Goal: Contribute content

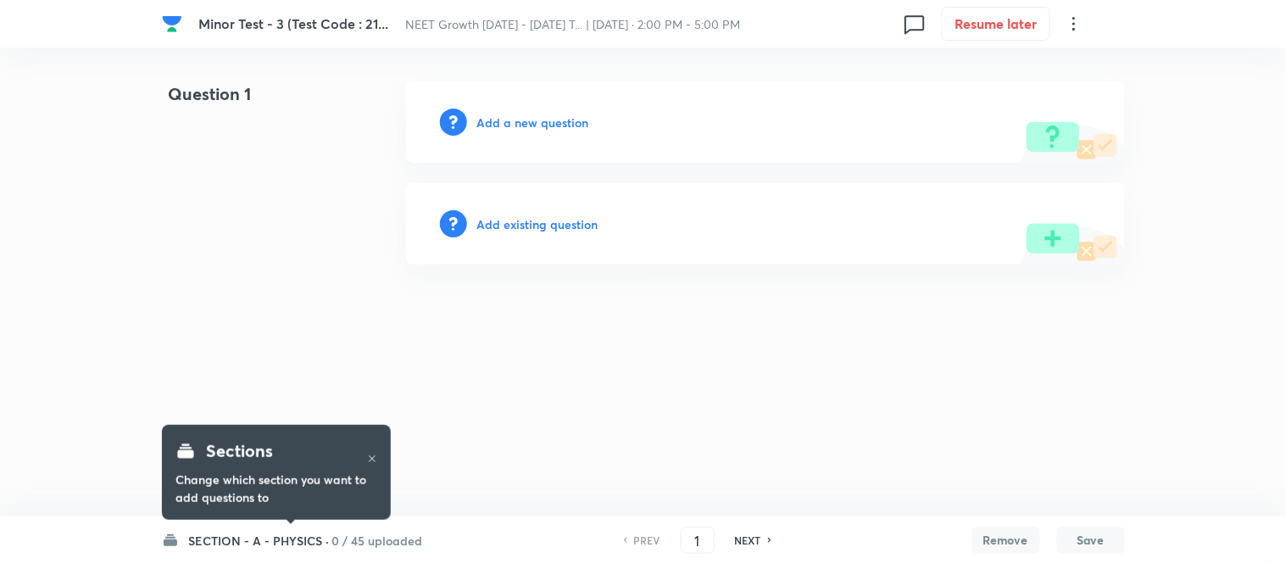
click at [225, 543] on h6 "SECTION - A - PHYSICS ·" at bounding box center [259, 541] width 141 height 18
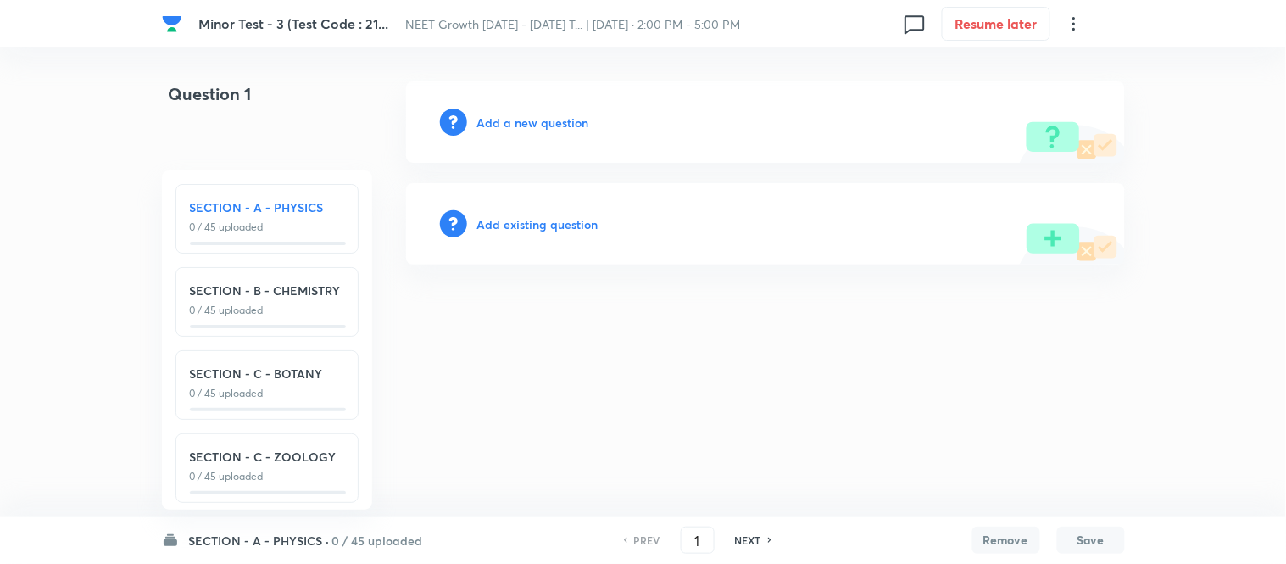
click at [297, 300] on div "SECTION - B - CHEMISTRY 0 / 45 uploaded" at bounding box center [267, 299] width 154 height 36
type input "46"
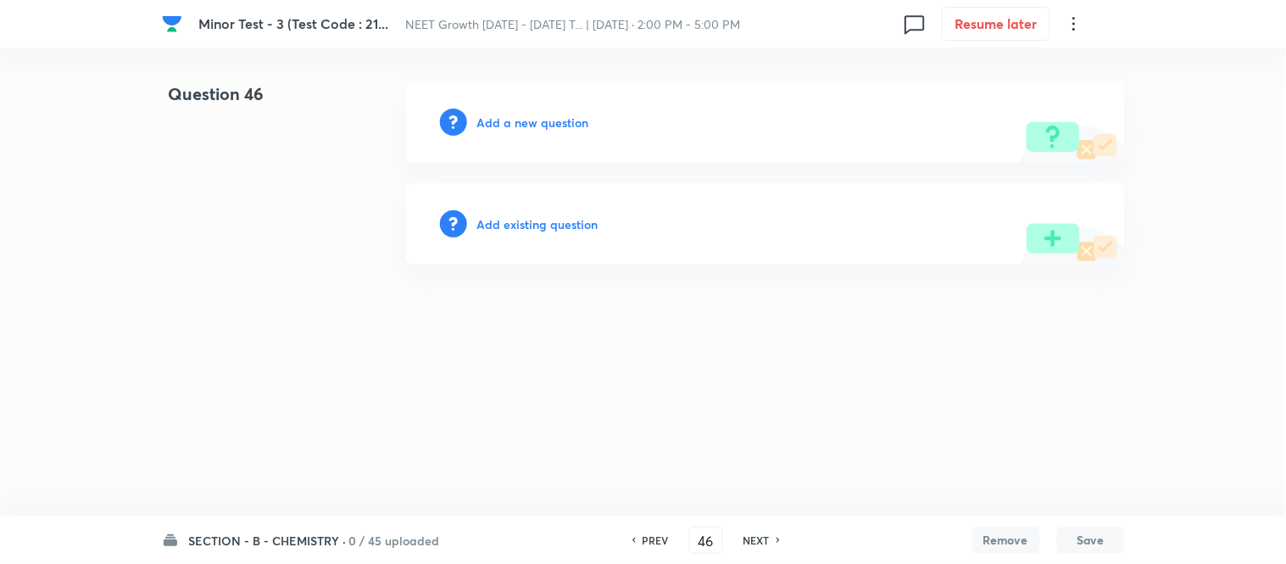
click at [509, 122] on h6 "Add a new question" at bounding box center [533, 123] width 112 height 18
click at [509, 122] on h6 "Choose a question type" at bounding box center [542, 123] width 131 height 18
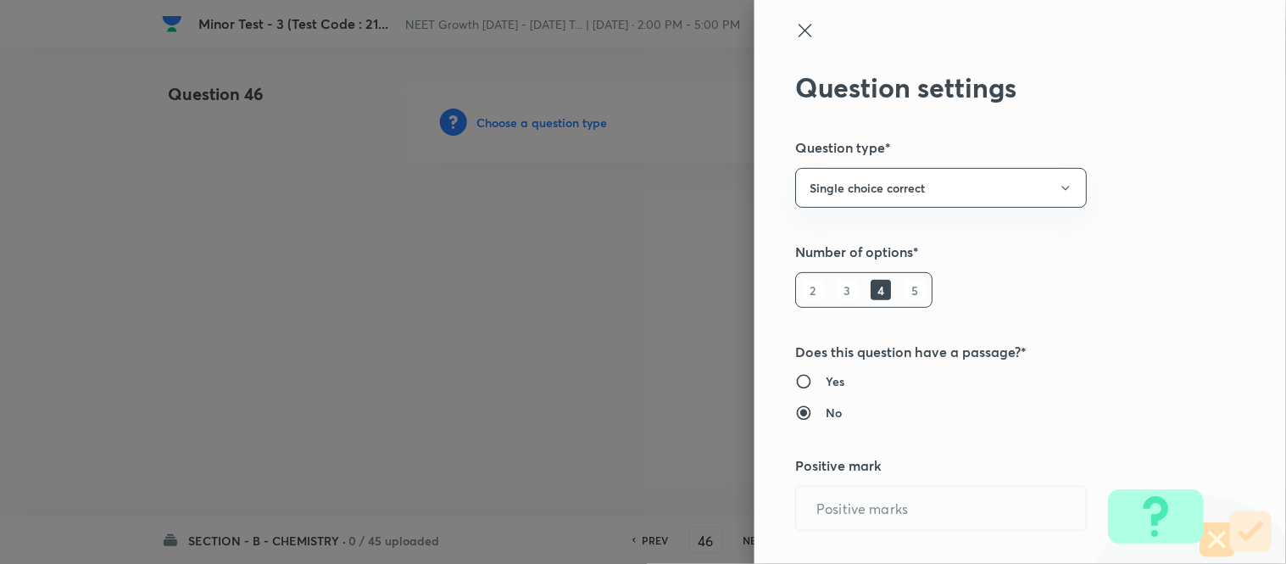
type input "1"
type input "0"
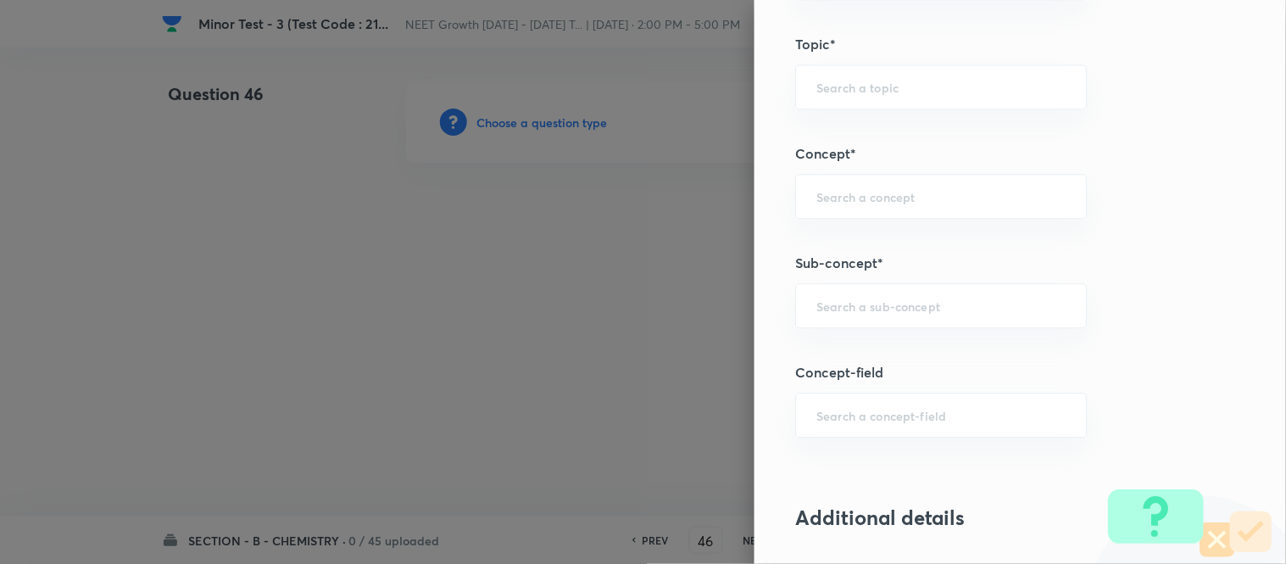
scroll to position [1055, 0]
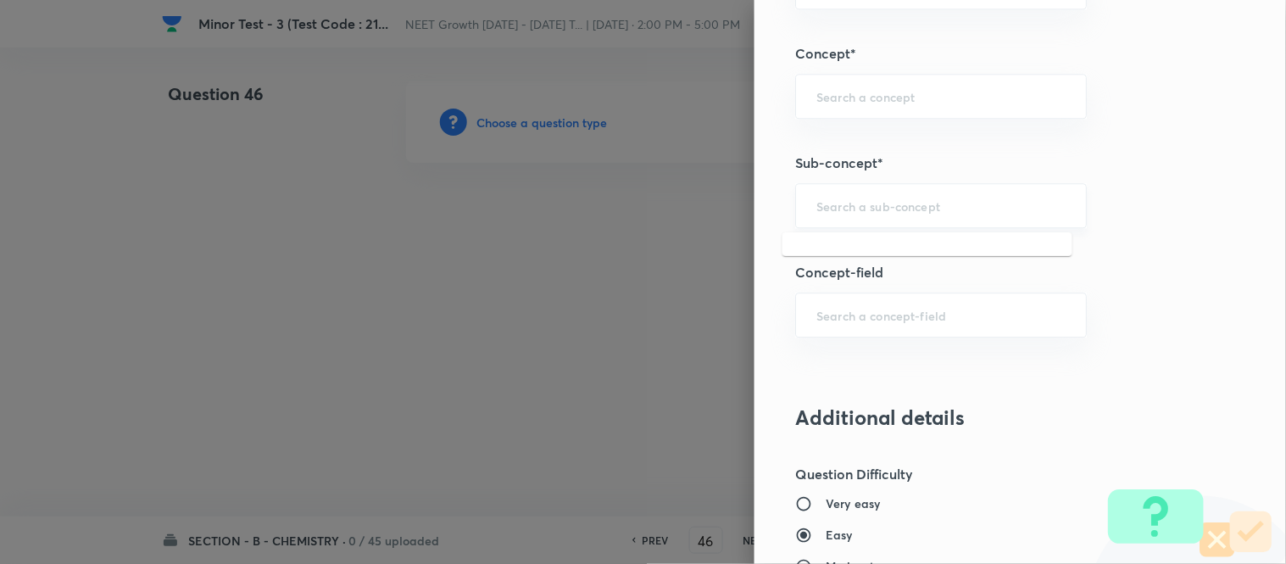
click at [879, 205] on input "text" at bounding box center [940, 206] width 249 height 16
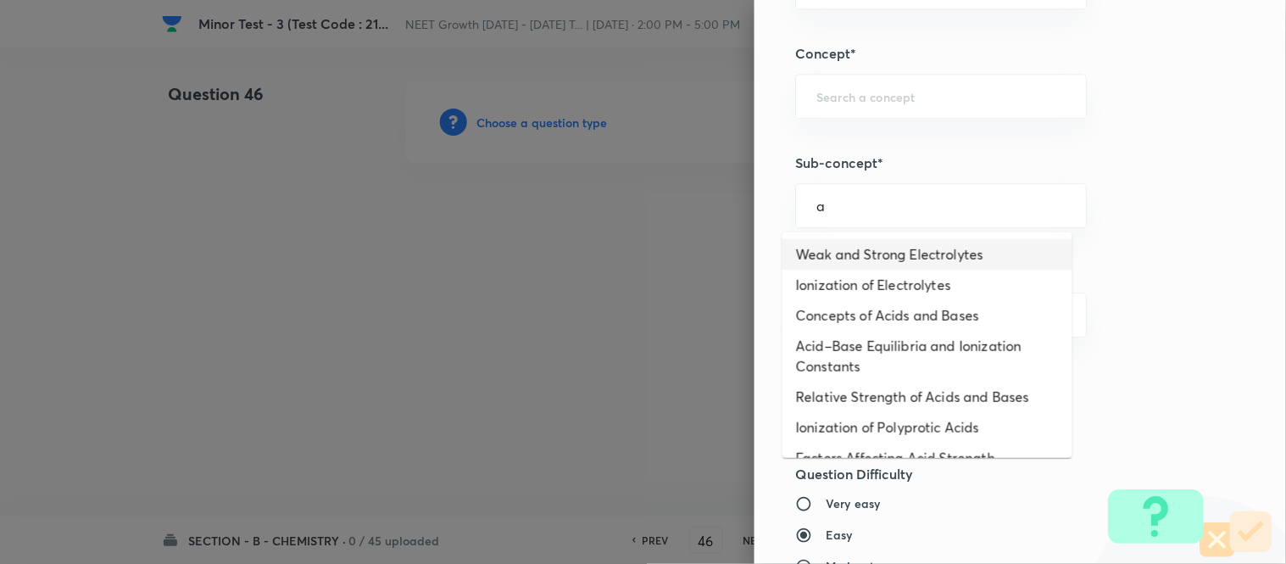
click at [860, 256] on li "Weak and Strong Electrolytes" at bounding box center [927, 254] width 290 height 31
type input "Weak and Strong Electrolytes"
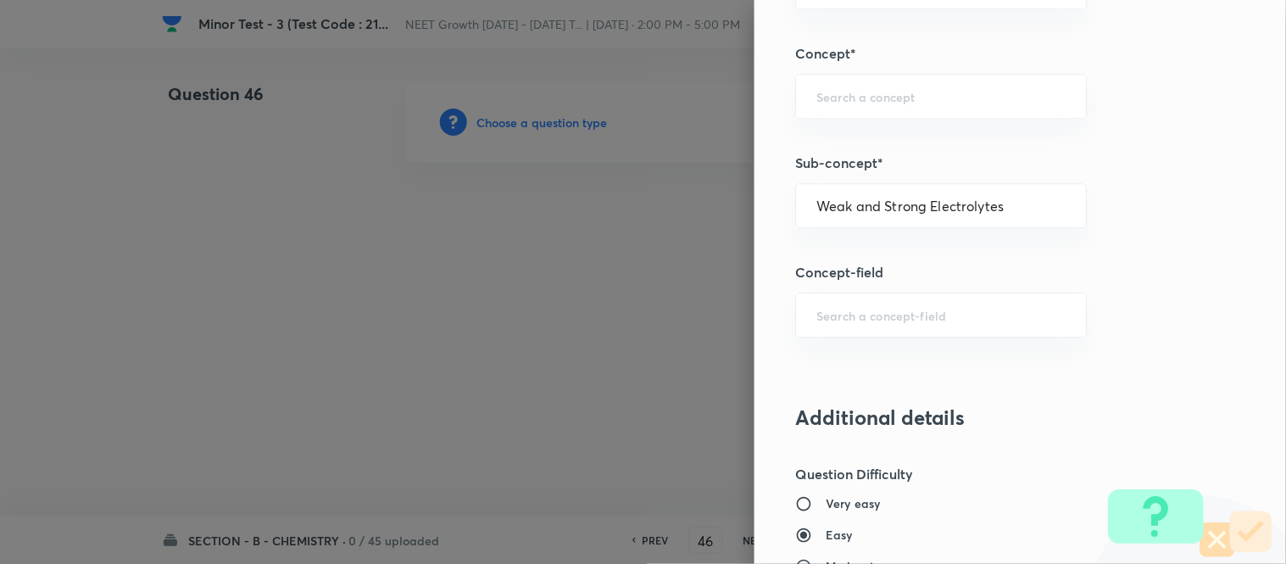
type input "Chemistry"
type input "Physical Chemistry"
type input "Ionic Equilibrium"
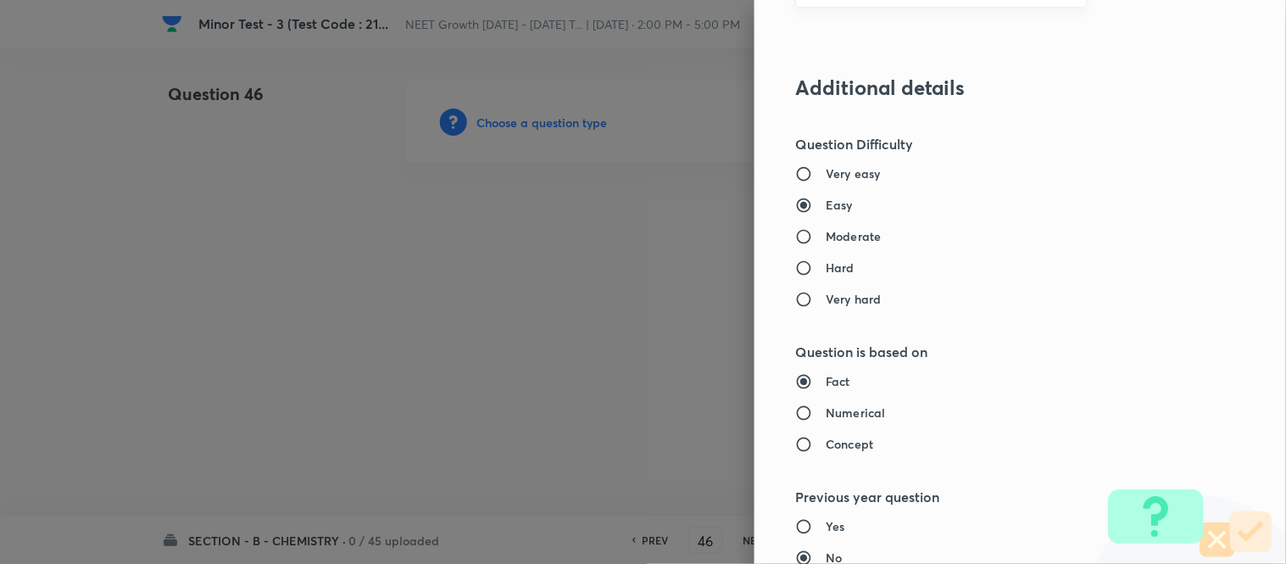
scroll to position [1433, 0]
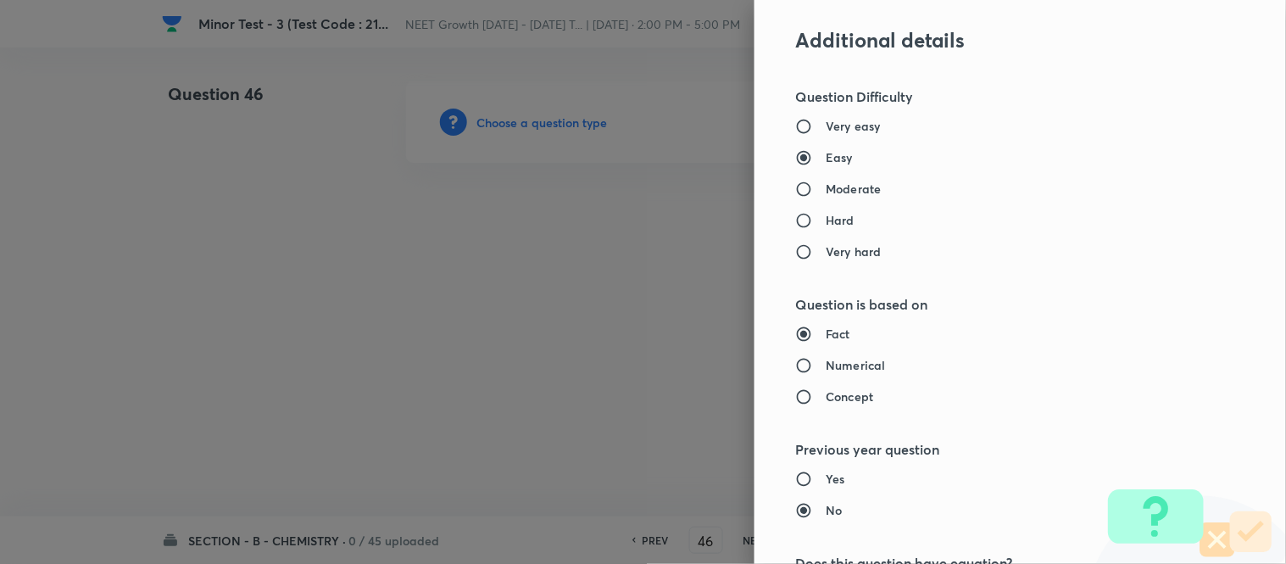
click at [848, 192] on h6 "Moderate" at bounding box center [853, 189] width 55 height 18
click at [826, 192] on input "Moderate" at bounding box center [810, 189] width 31 height 17
radio input "true"
radio input "false"
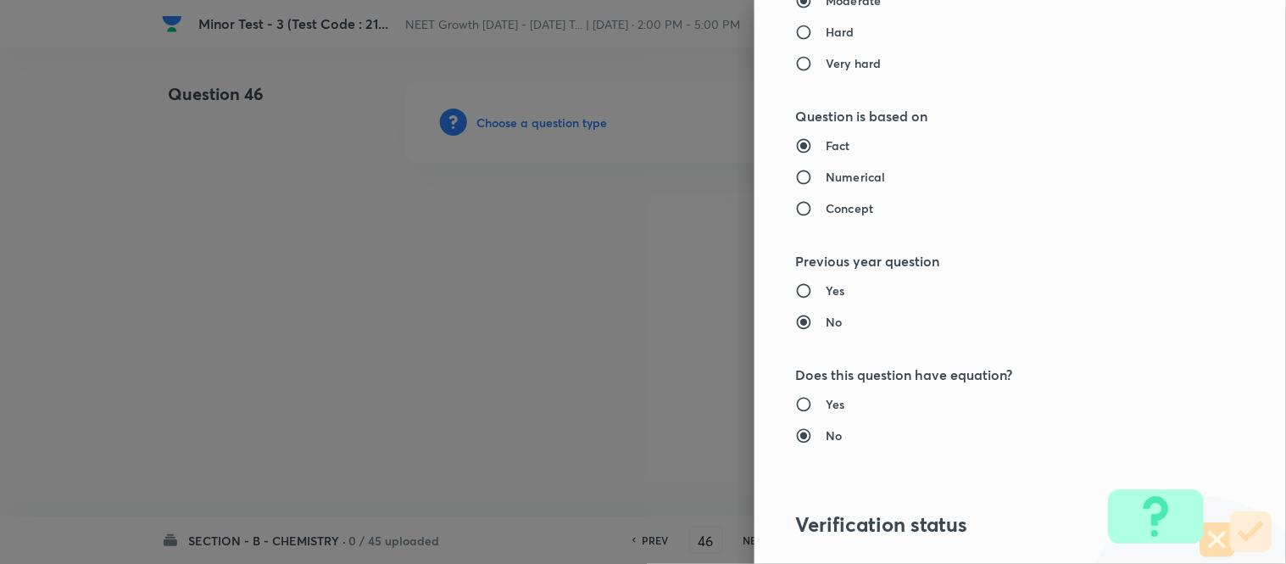
click at [836, 175] on h6 "Numerical" at bounding box center [855, 177] width 59 height 18
click at [826, 175] on input "Numerical" at bounding box center [810, 177] width 31 height 17
radio input "true"
radio input "false"
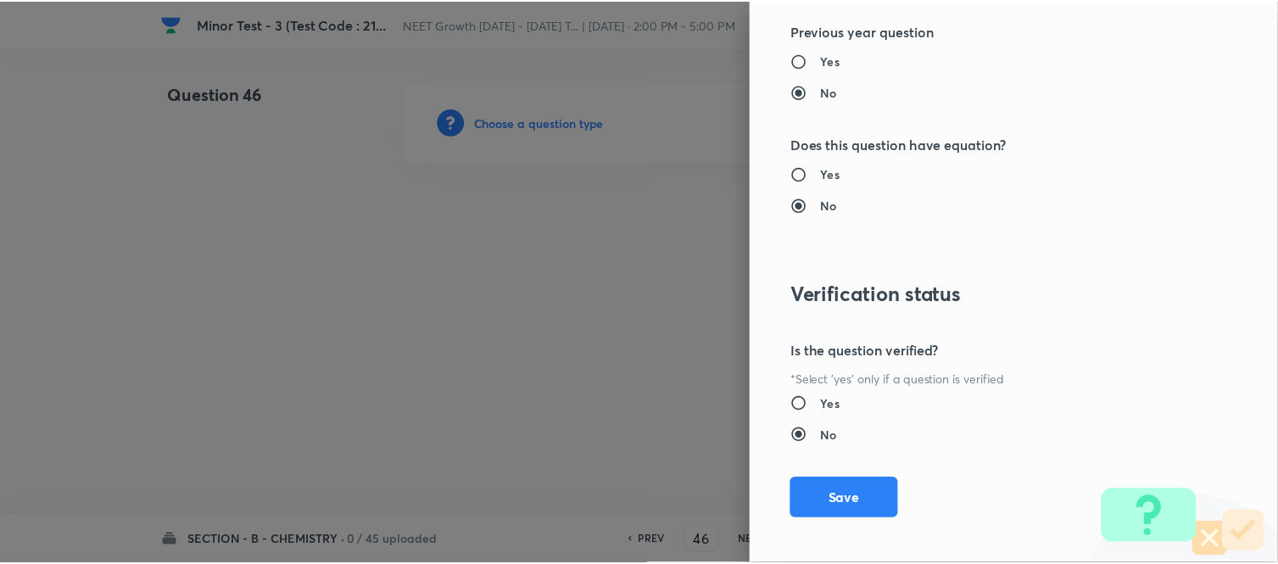
scroll to position [1861, 0]
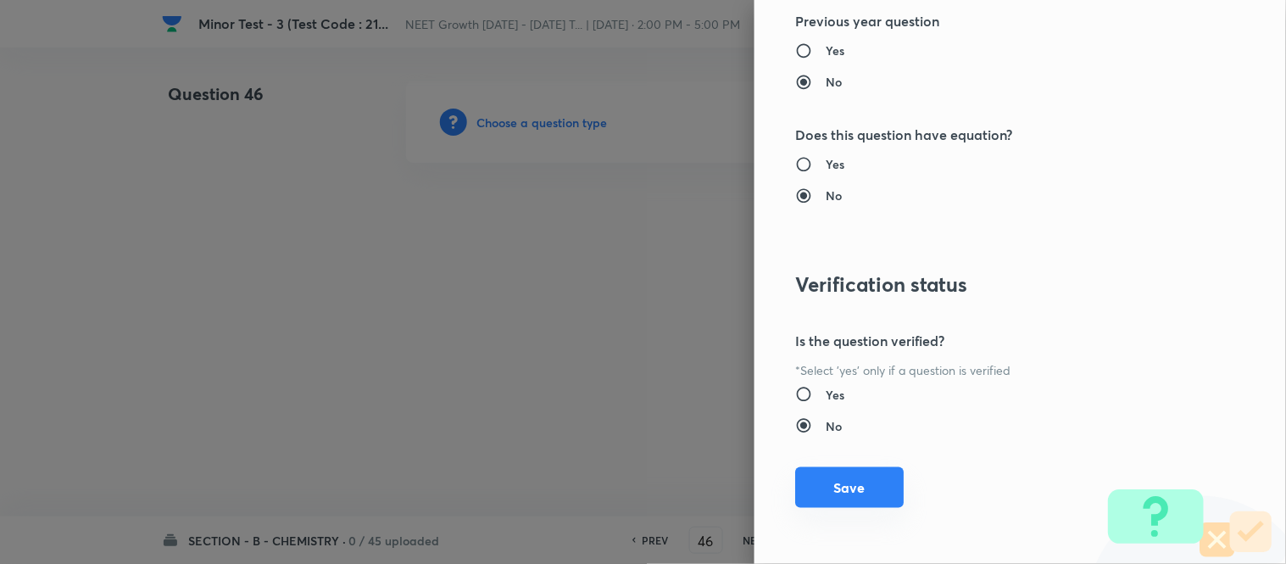
click at [835, 494] on button "Save" at bounding box center [849, 487] width 109 height 41
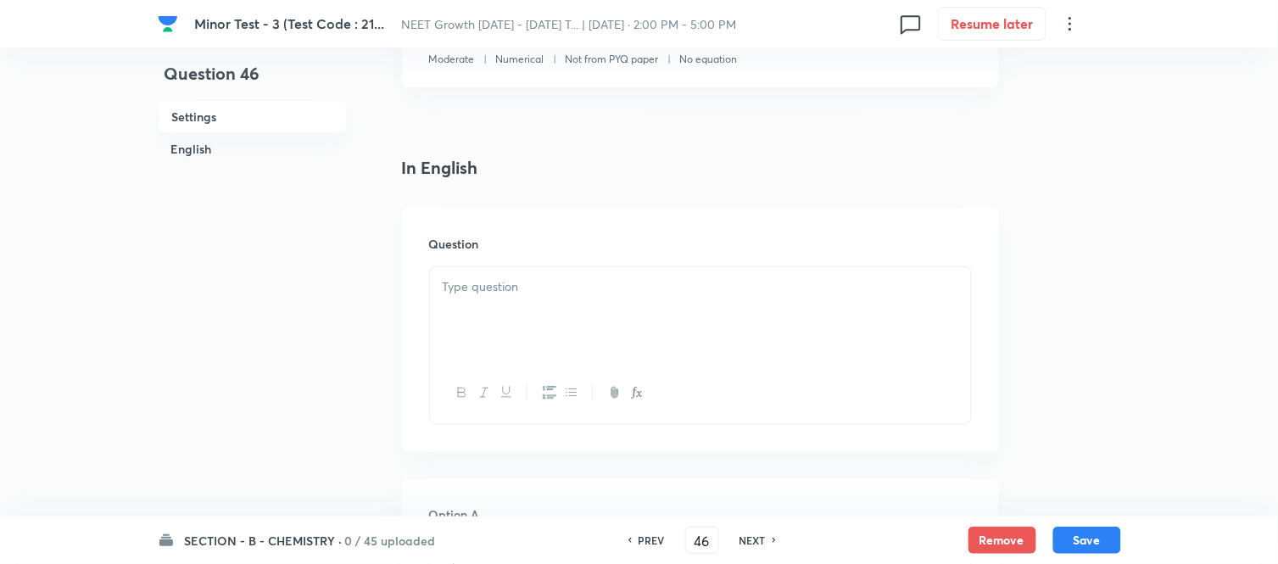
scroll to position [376, 0]
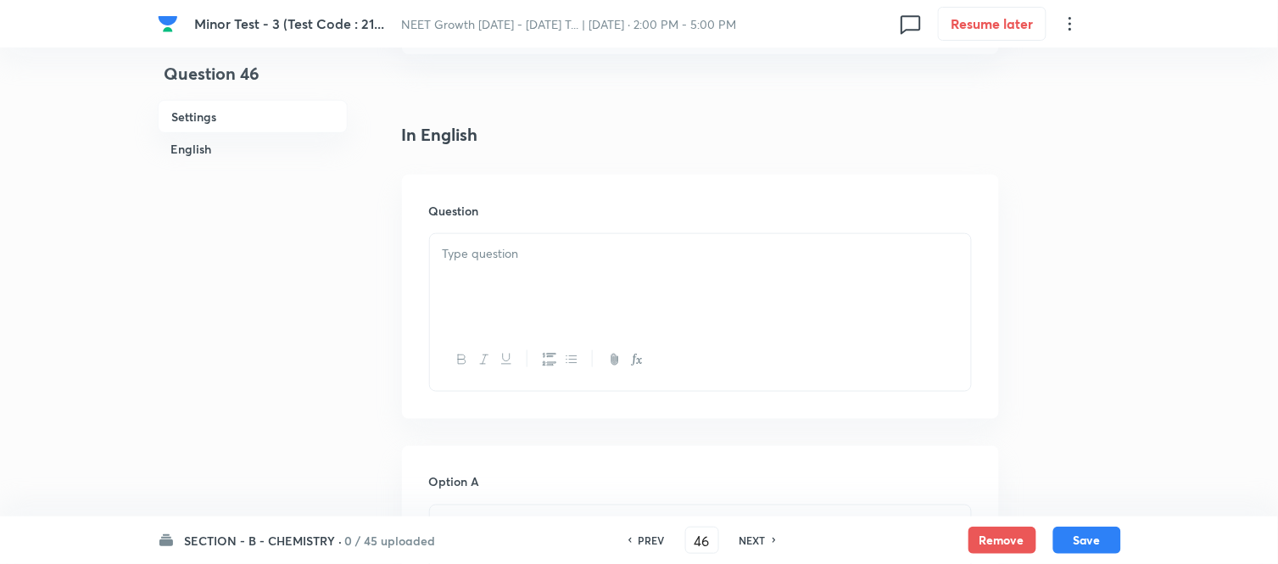
click at [758, 248] on p at bounding box center [700, 253] width 515 height 19
click at [836, 268] on div at bounding box center [700, 281] width 541 height 95
click at [712, 267] on div at bounding box center [700, 281] width 541 height 95
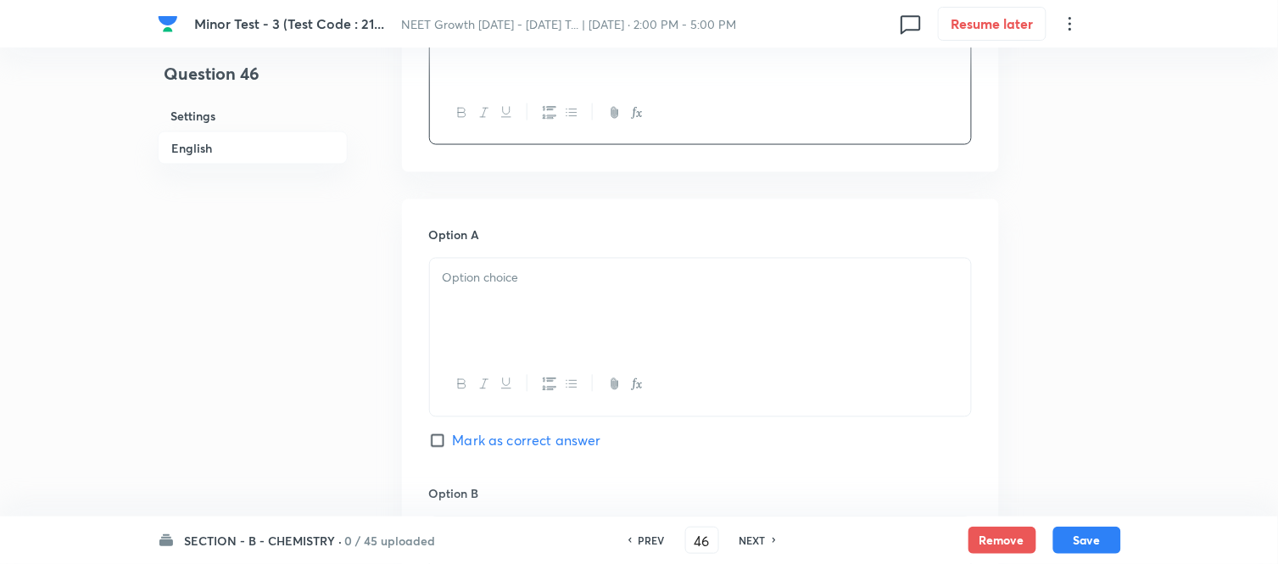
scroll to position [753, 0]
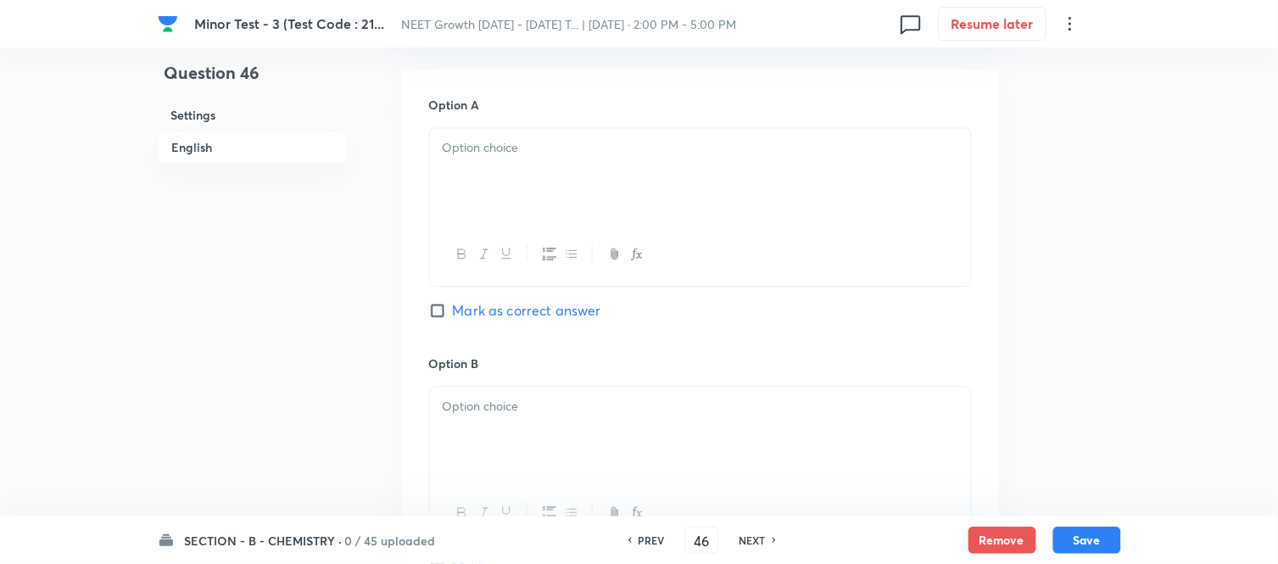
click at [642, 171] on div at bounding box center [700, 176] width 541 height 95
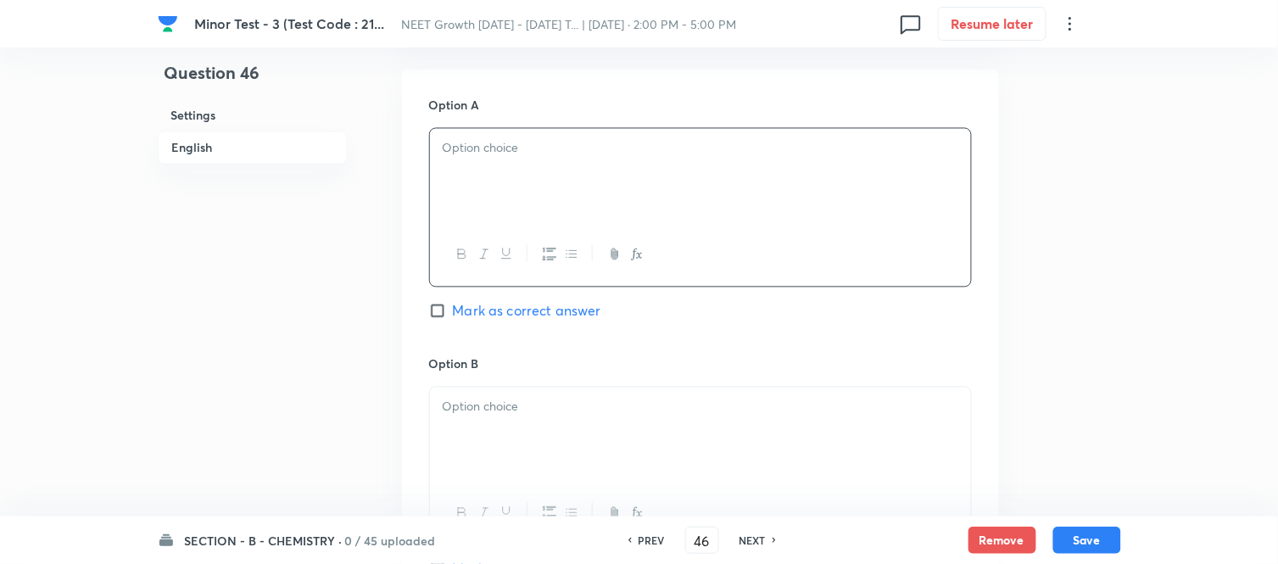
click at [520, 170] on div at bounding box center [700, 176] width 541 height 95
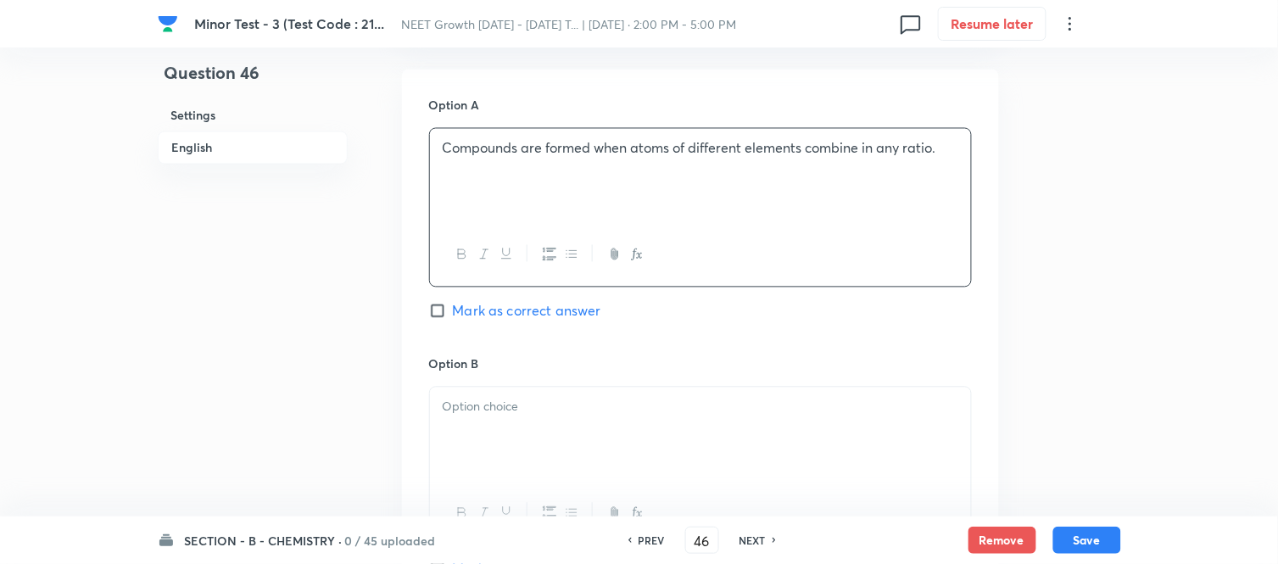
scroll to position [848, 0]
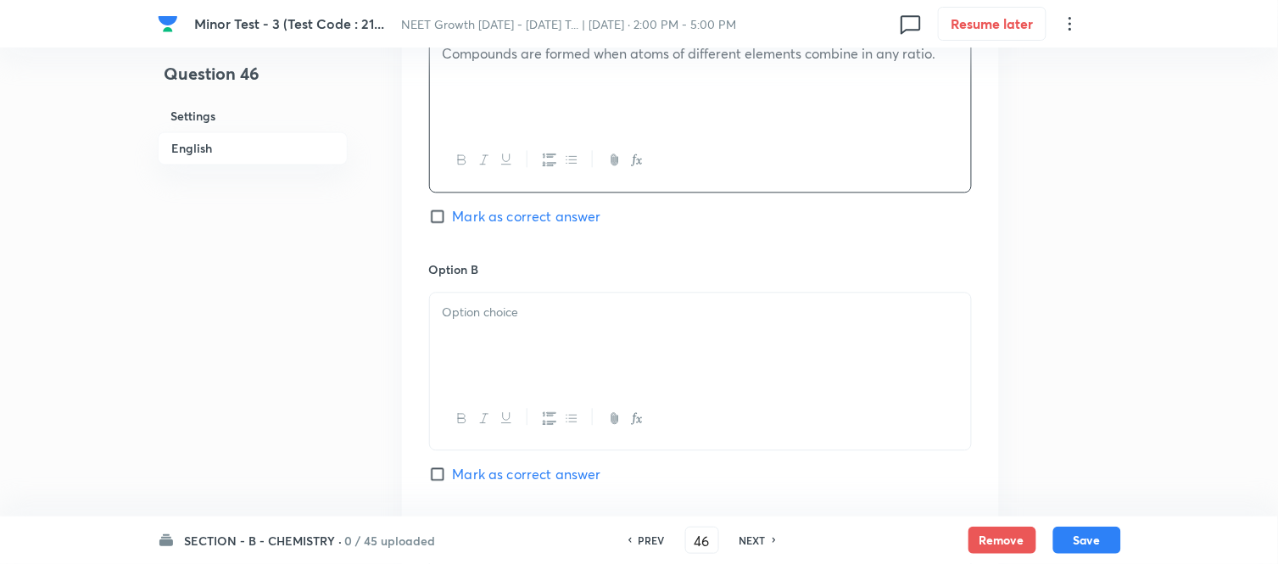
click at [564, 325] on div at bounding box center [700, 339] width 541 height 95
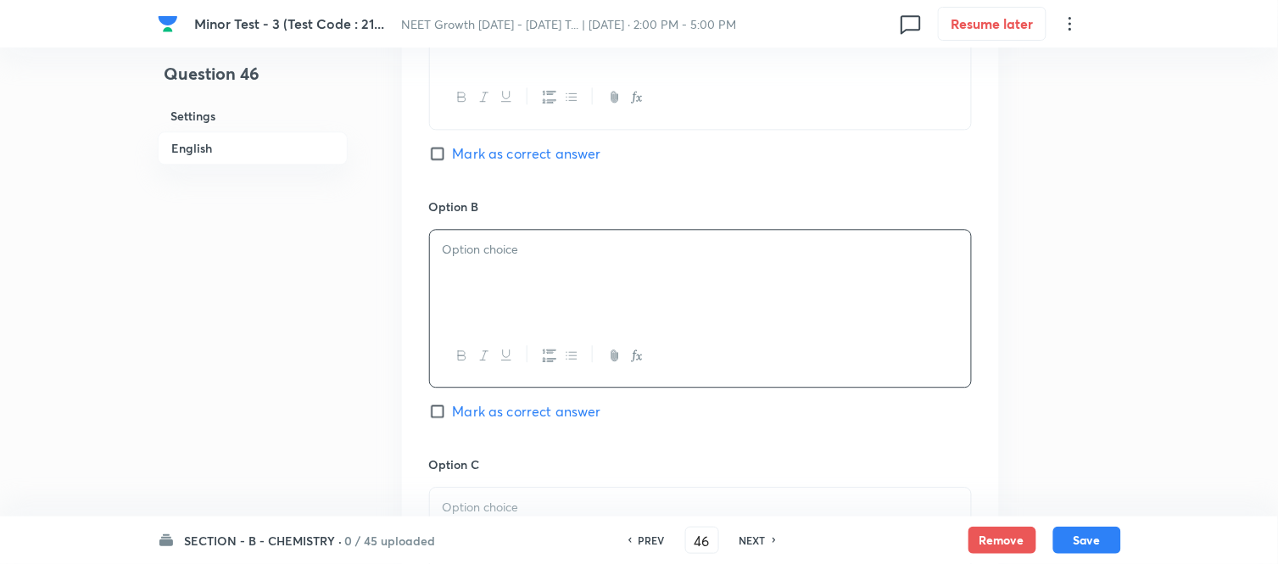
scroll to position [942, 0]
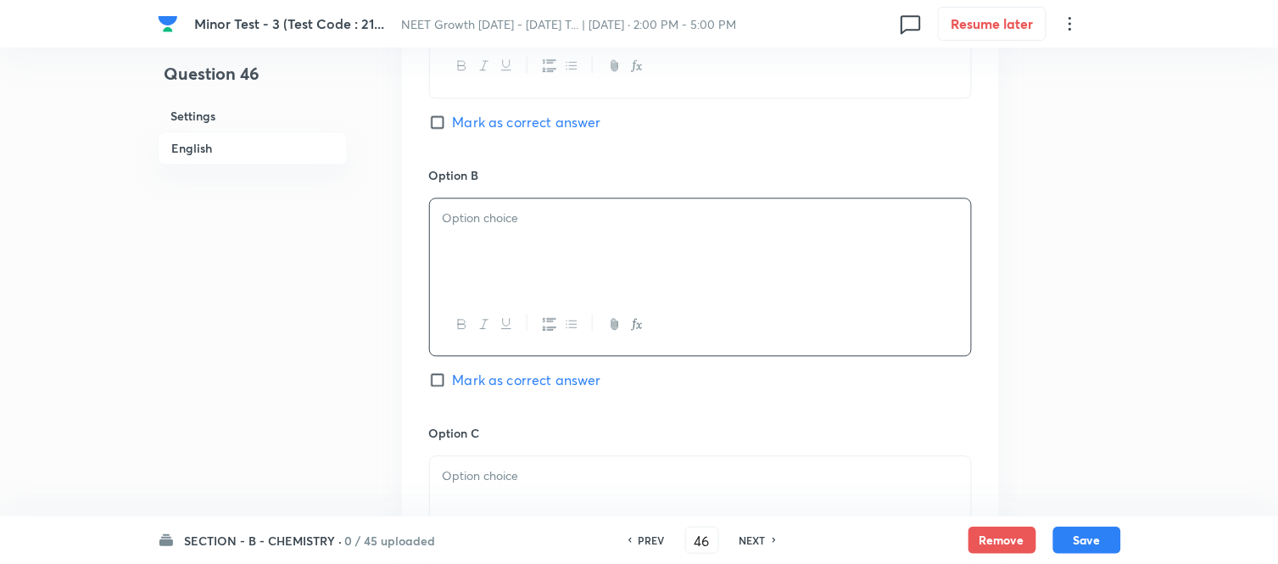
click at [607, 226] on p at bounding box center [700, 218] width 515 height 19
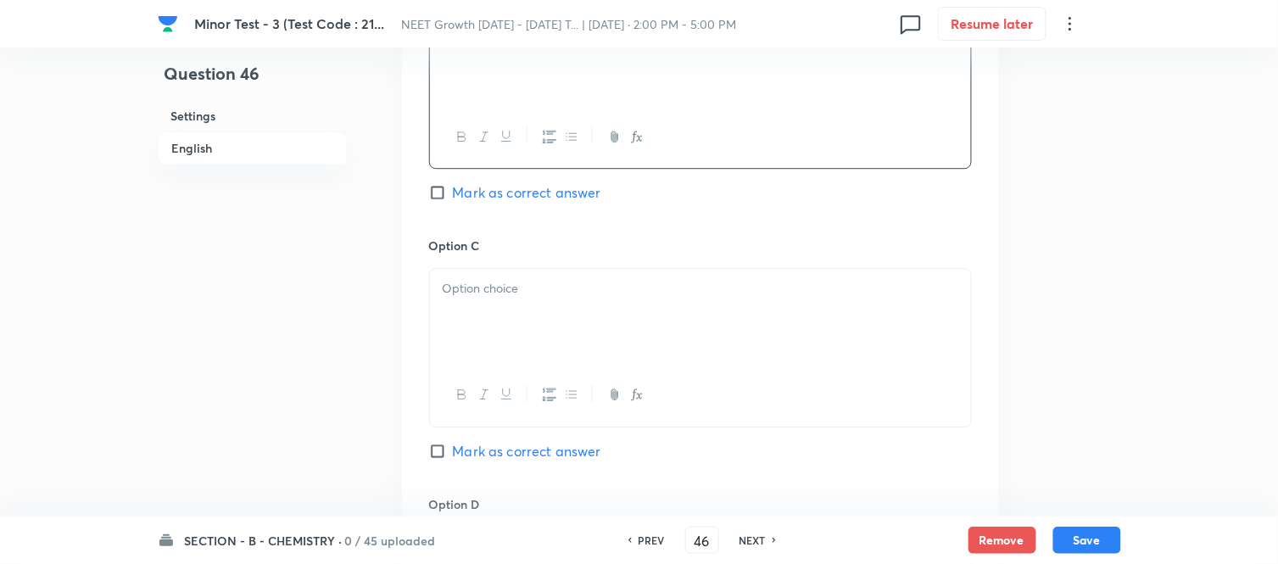
scroll to position [1130, 0]
click at [560, 283] on p at bounding box center [700, 287] width 515 height 19
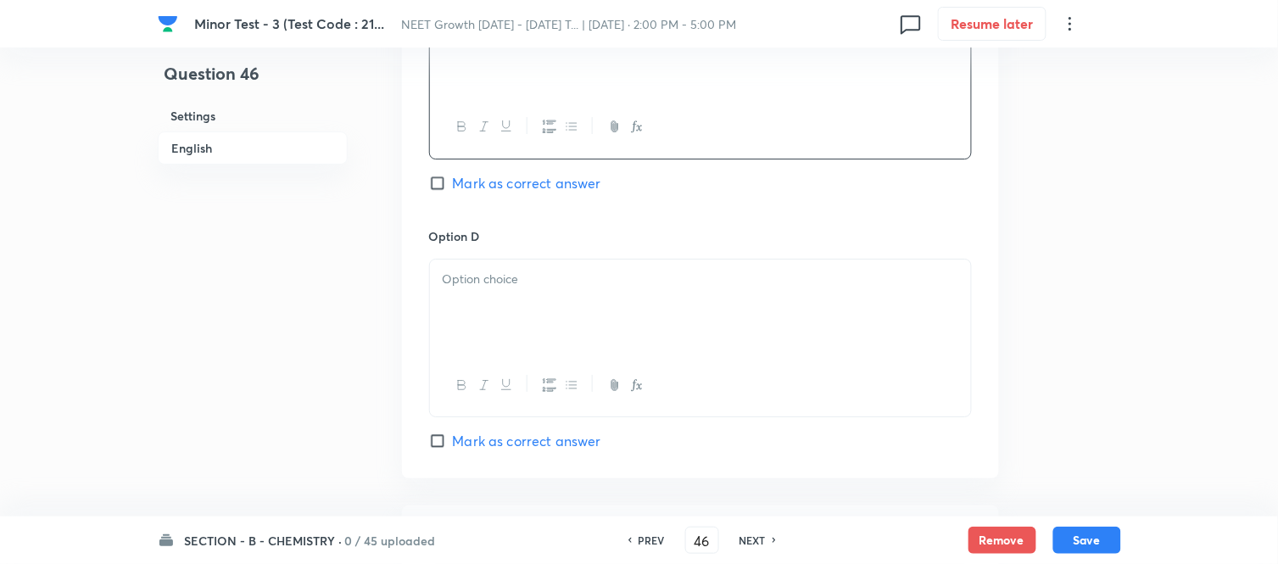
scroll to position [1412, 0]
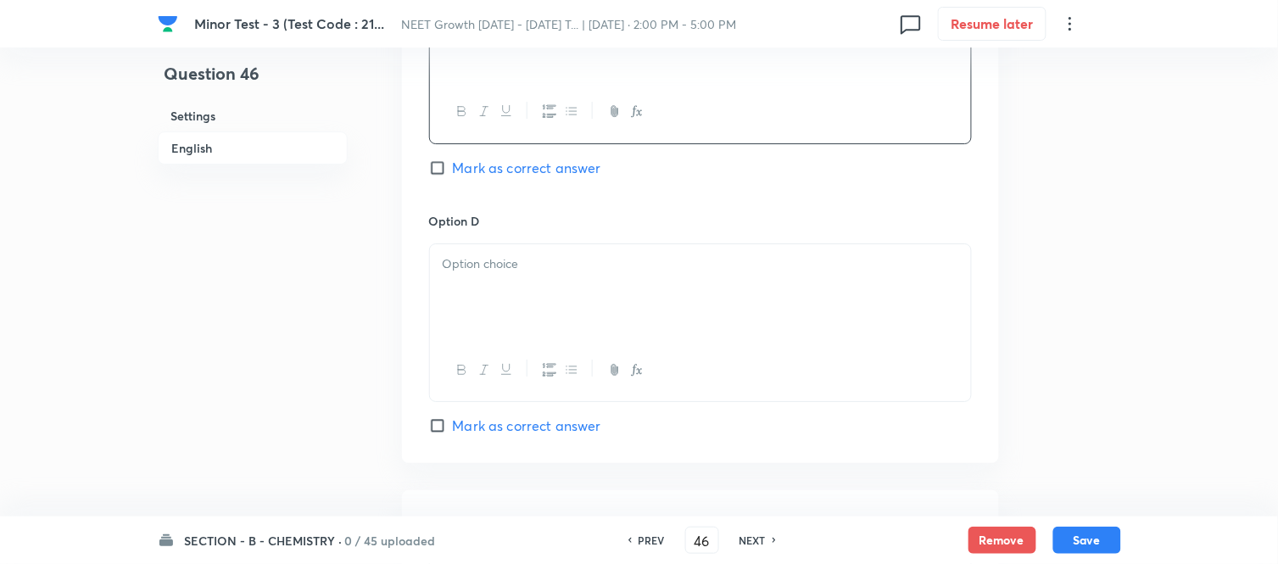
click at [568, 283] on div at bounding box center [700, 291] width 541 height 95
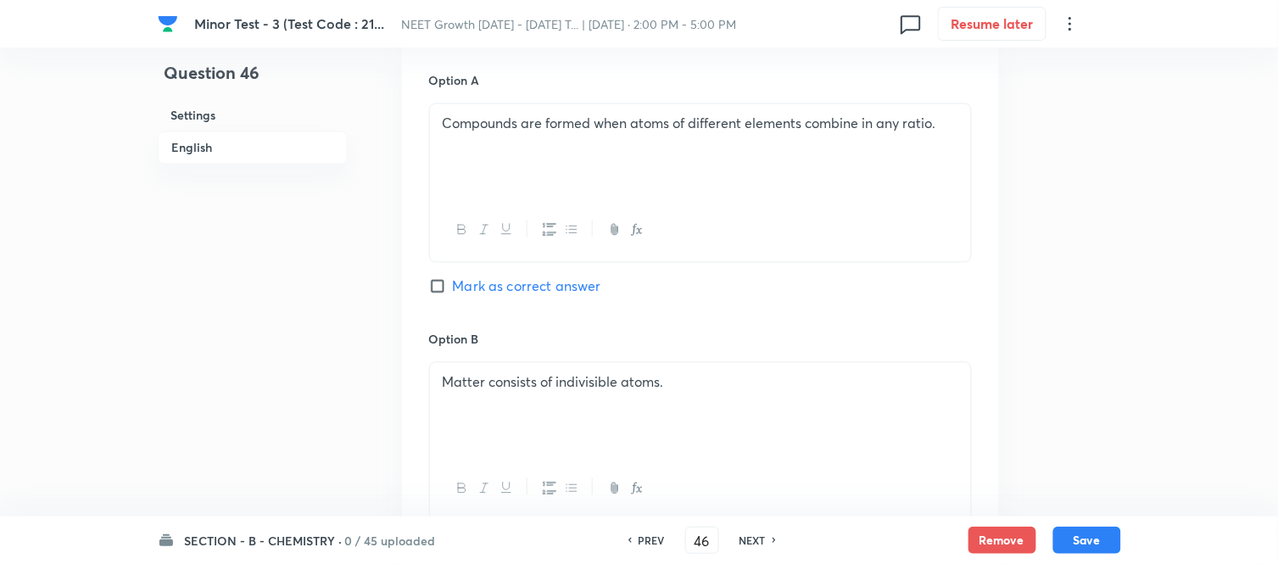
scroll to position [753, 0]
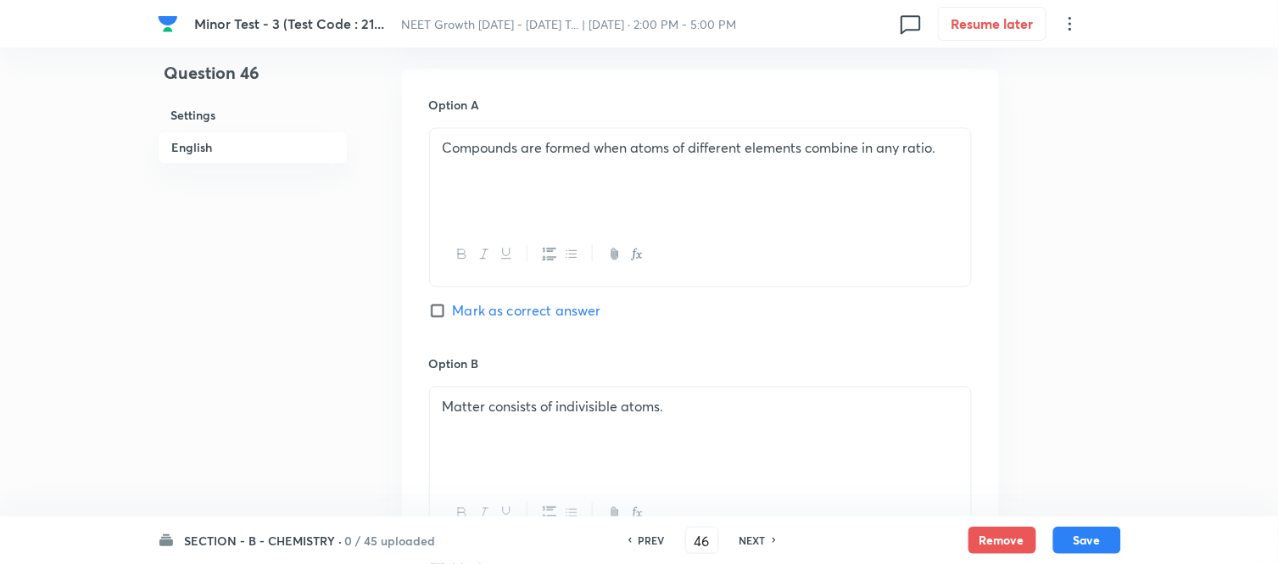
click at [443, 310] on input "Mark as correct answer" at bounding box center [441, 311] width 24 height 17
checkbox input "true"
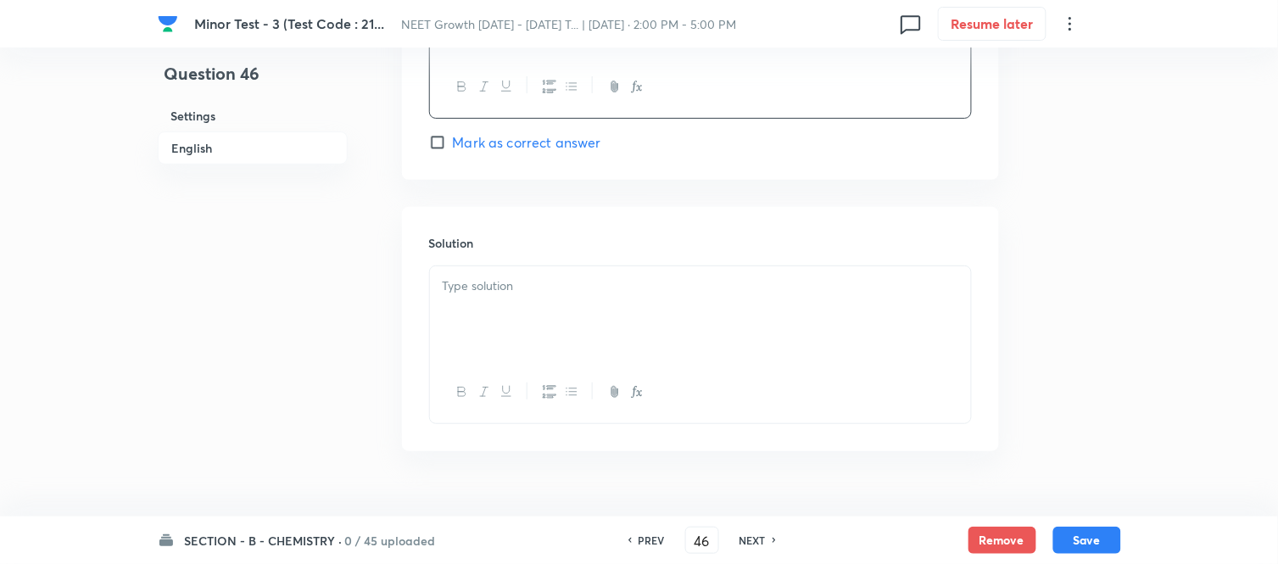
scroll to position [1734, 0]
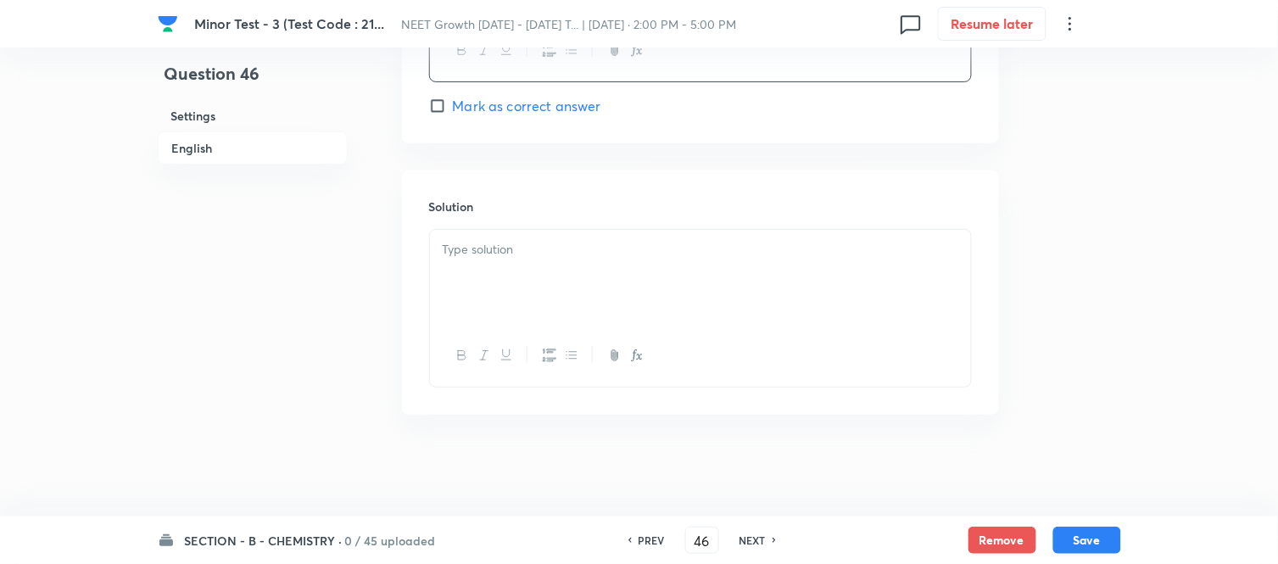
click at [596, 261] on div at bounding box center [700, 277] width 541 height 95
click at [777, 308] on div at bounding box center [700, 277] width 541 height 95
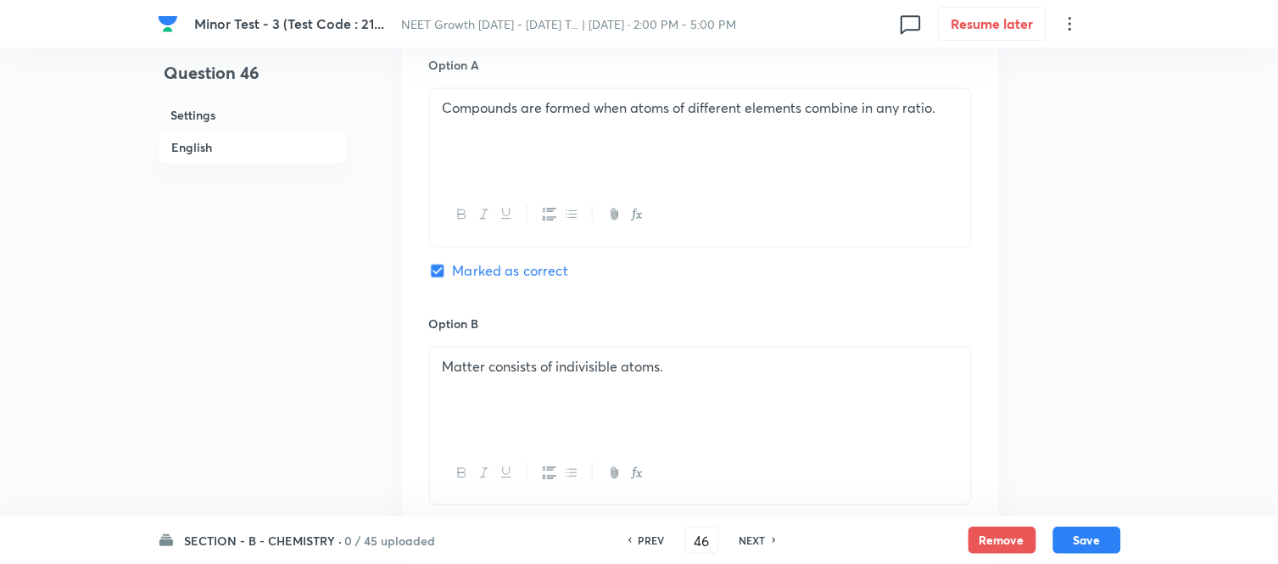
scroll to position [510, 0]
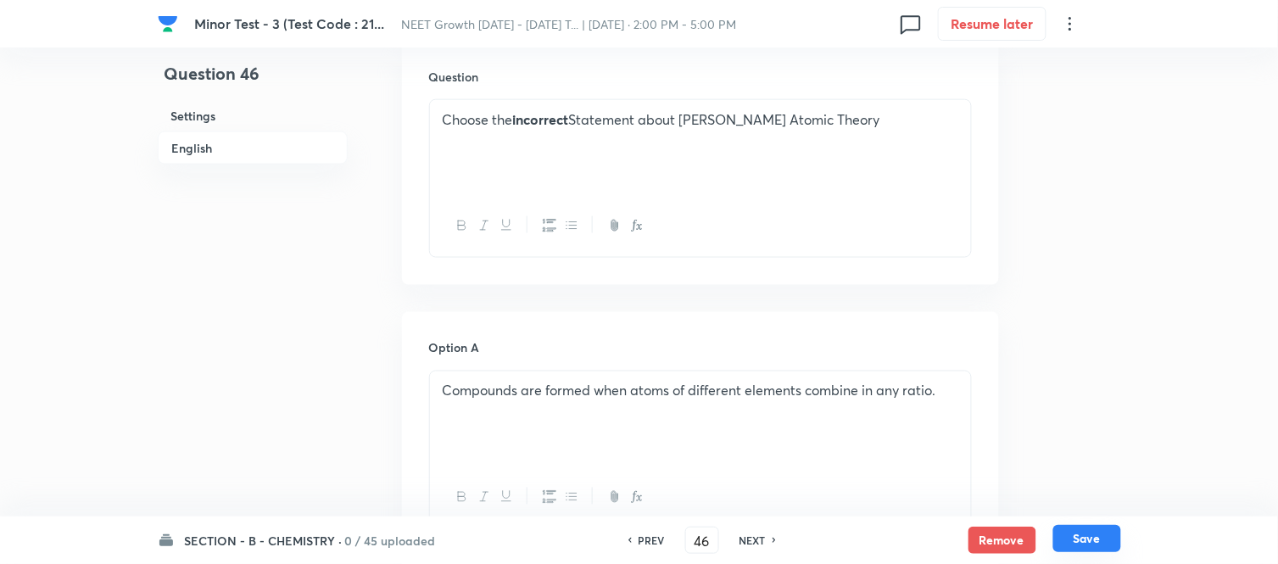
click at [1095, 543] on button "Save" at bounding box center [1087, 538] width 68 height 27
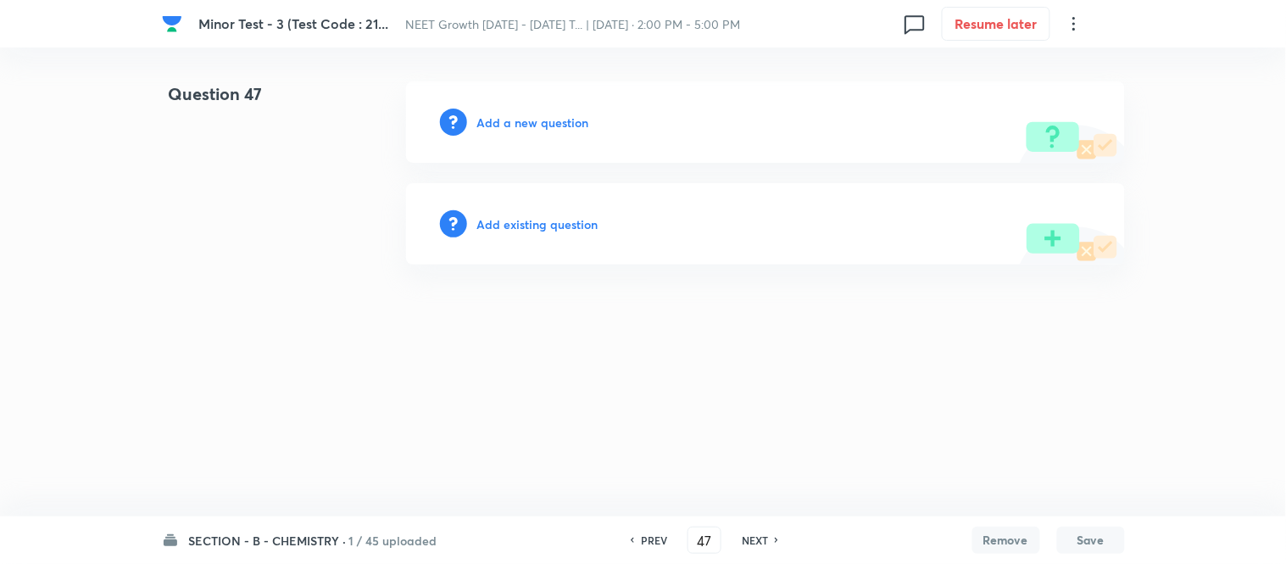
click at [514, 121] on h6 "Add a new question" at bounding box center [533, 123] width 112 height 18
click at [514, 121] on h6 "Choose a question type" at bounding box center [542, 123] width 131 height 18
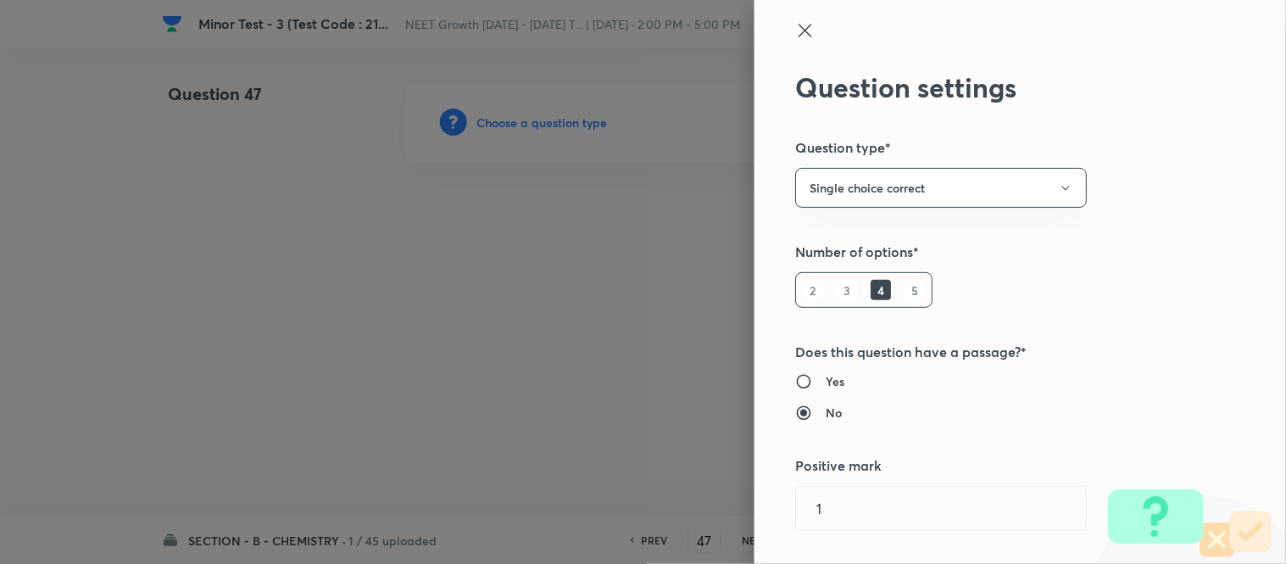
click at [803, 31] on div at bounding box center [991, 45] width 393 height 51
click at [799, 26] on icon at bounding box center [805, 30] width 13 height 13
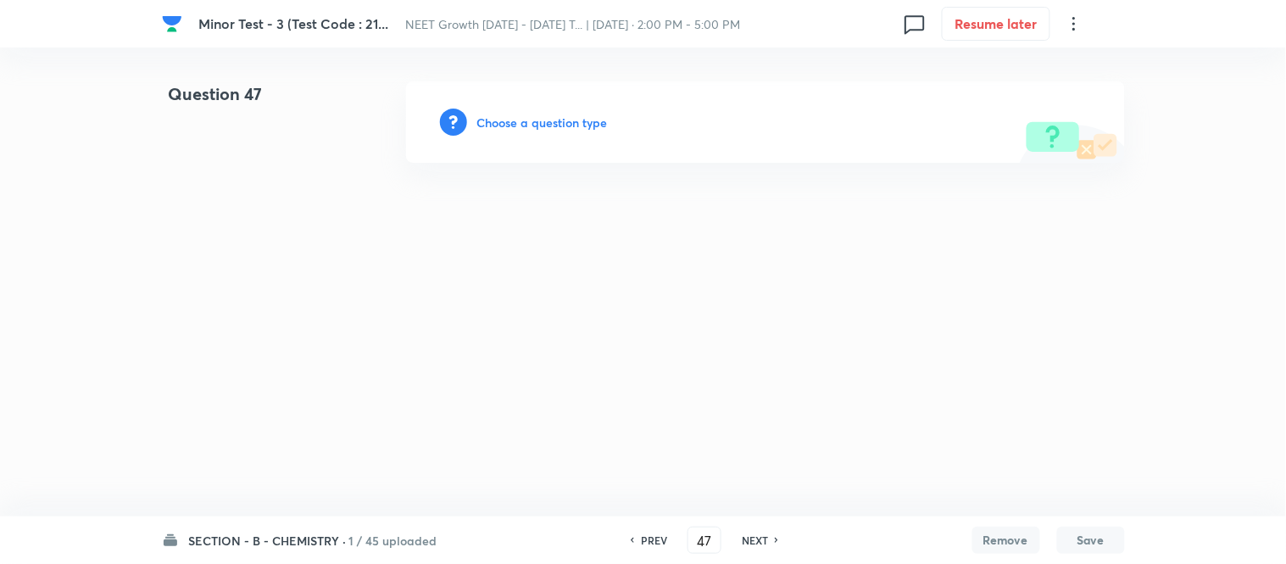
click at [655, 543] on h6 "PREV" at bounding box center [654, 539] width 26 height 15
type input "46"
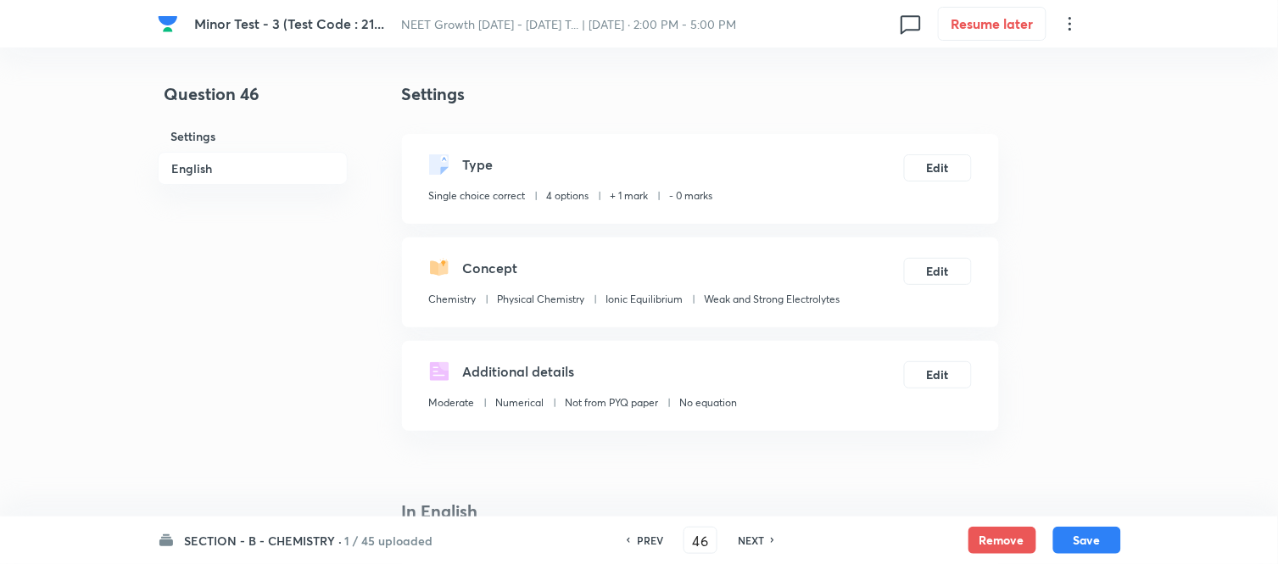
checkbox input "true"
click at [943, 170] on button "Edit" at bounding box center [938, 166] width 68 height 27
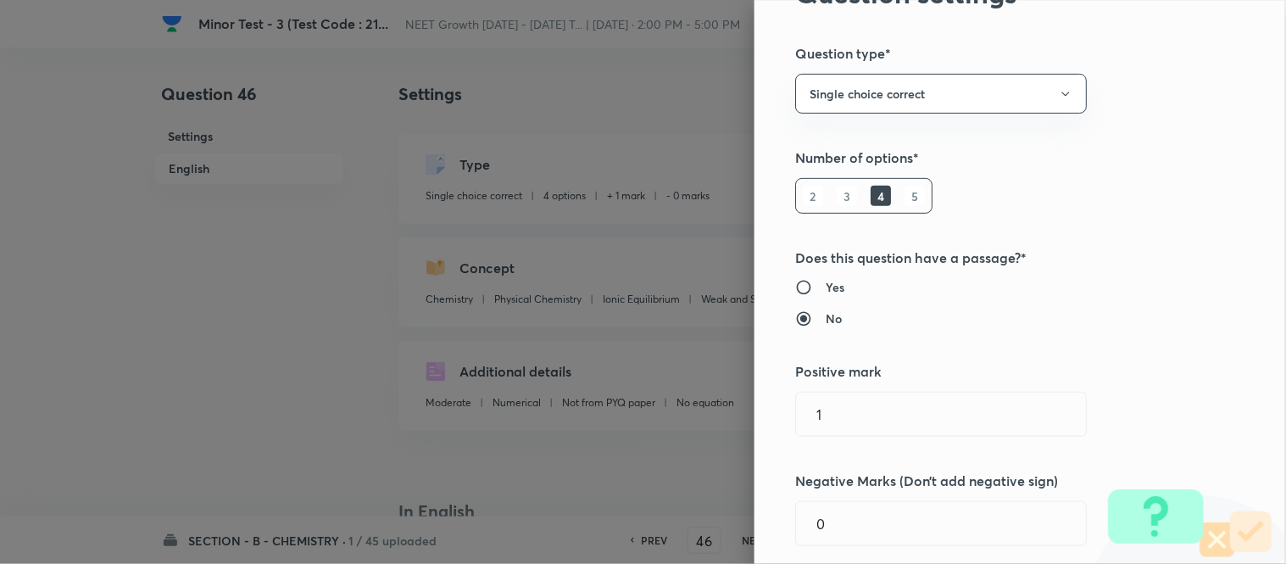
scroll to position [188, 0]
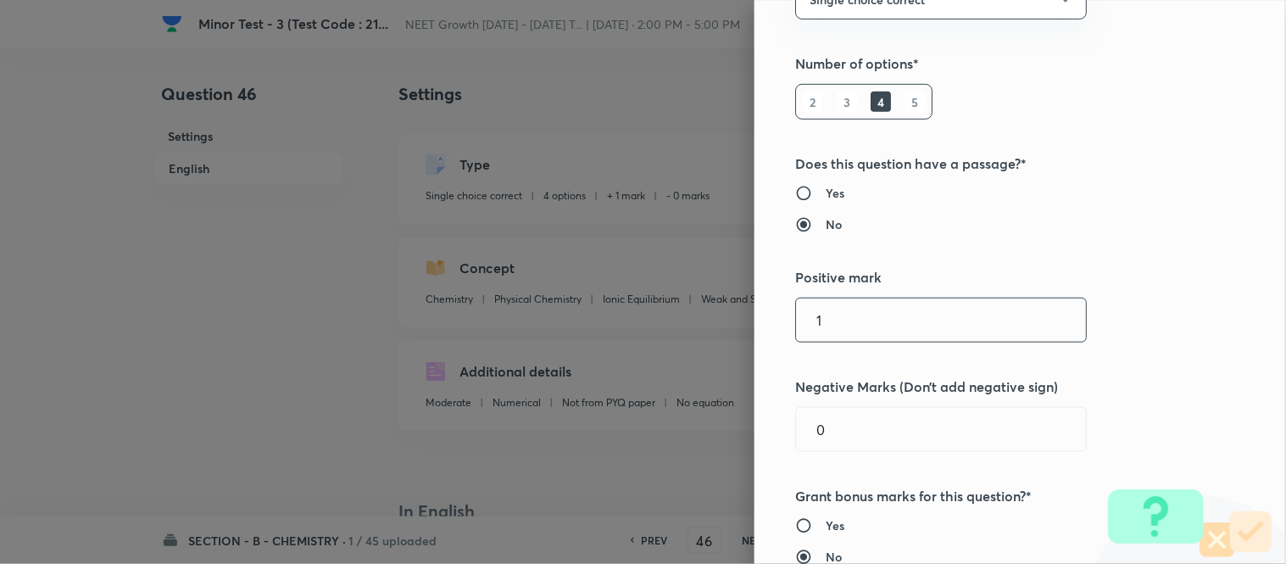
drag, startPoint x: 827, startPoint y: 324, endPoint x: 772, endPoint y: 327, distance: 55.2
click at [773, 327] on div "Question settings Question type* Single choice correct Number of options* 2 3 4…" at bounding box center [1020, 282] width 532 height 564
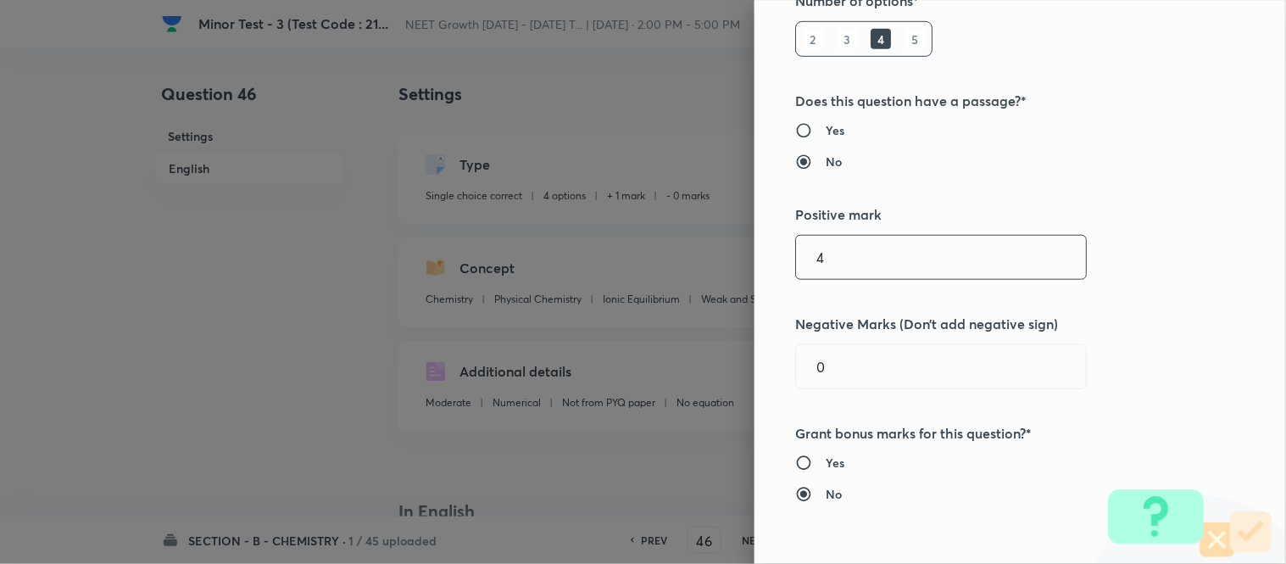
scroll to position [376, 0]
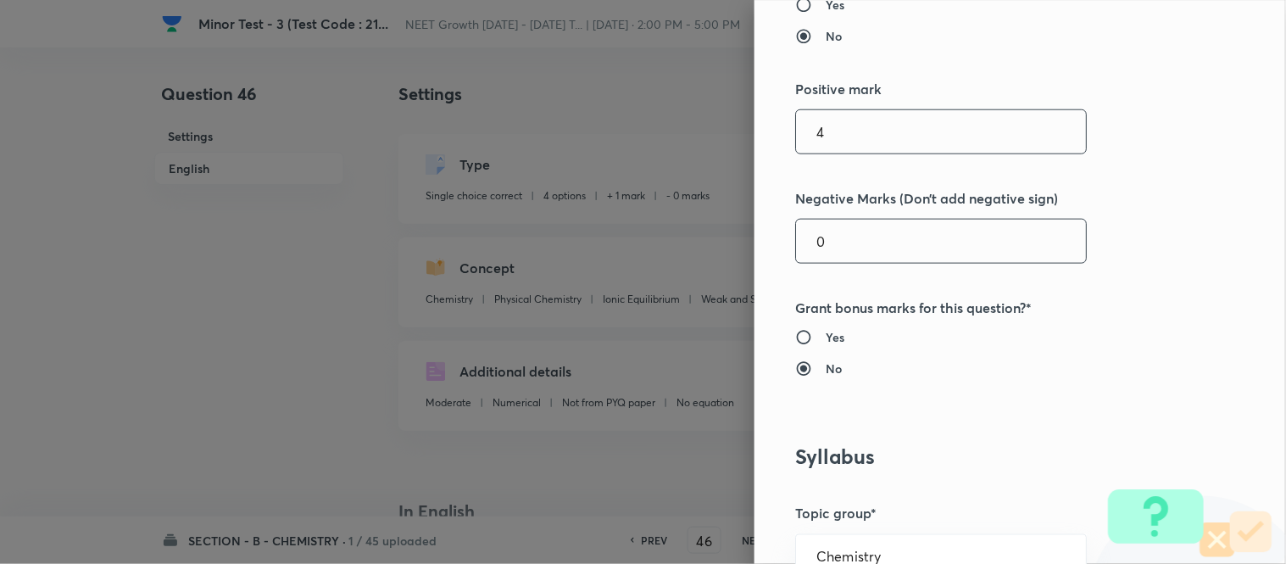
type input "4"
drag, startPoint x: 815, startPoint y: 242, endPoint x: 789, endPoint y: 247, distance: 25.9
click at [796, 247] on input "0" at bounding box center [941, 241] width 290 height 43
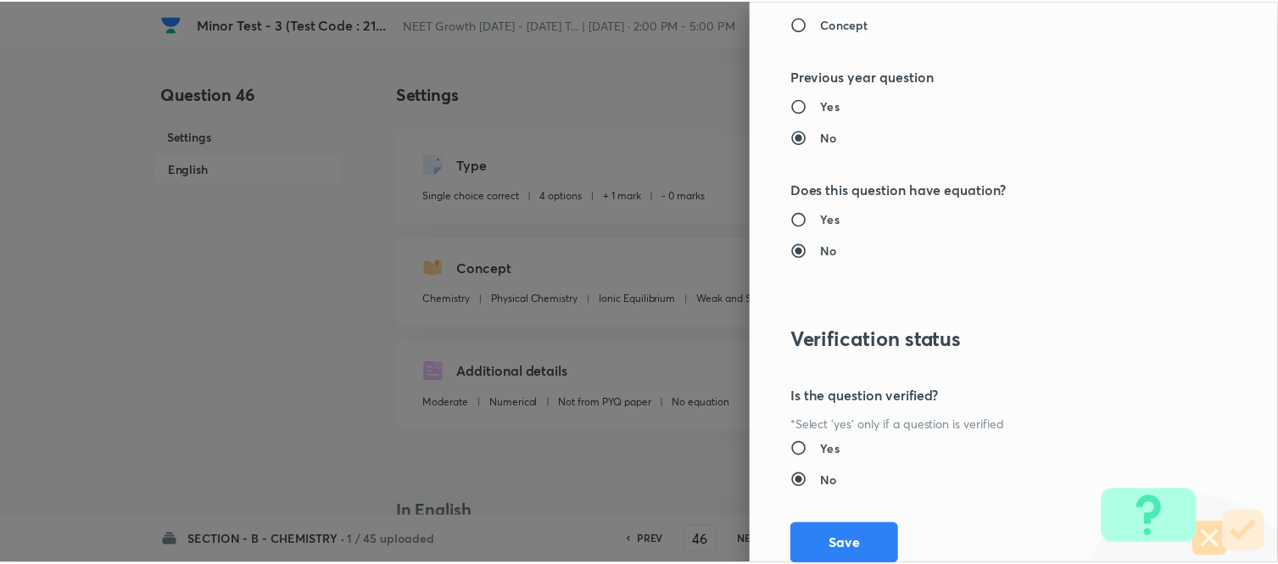
scroll to position [1861, 0]
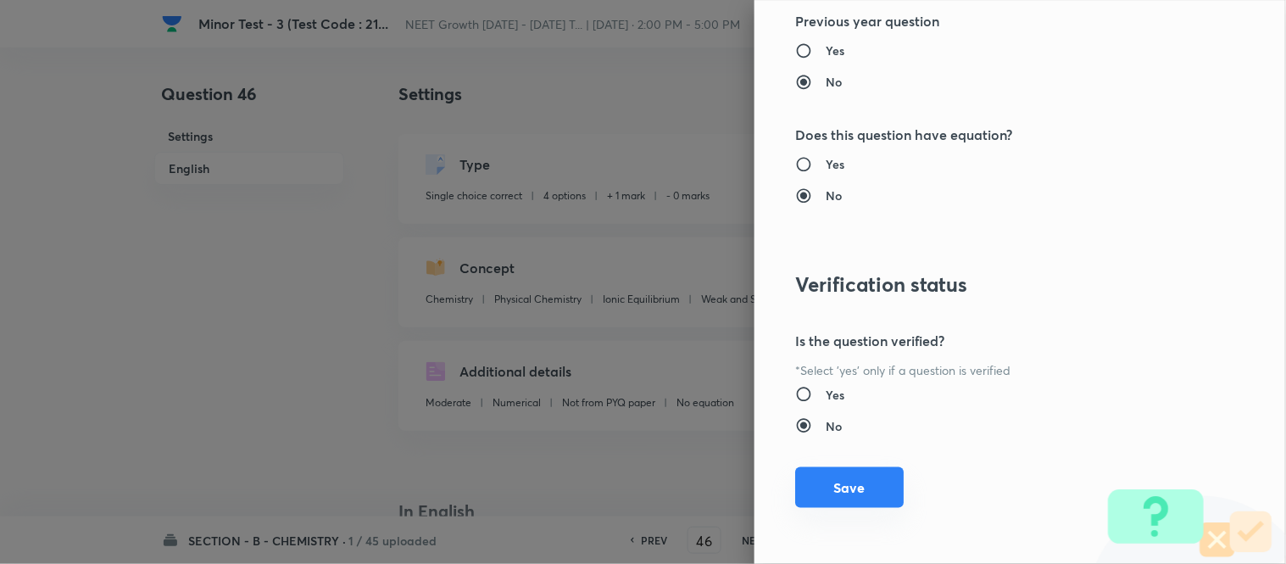
type input "1"
click at [832, 487] on button "Save" at bounding box center [849, 487] width 109 height 41
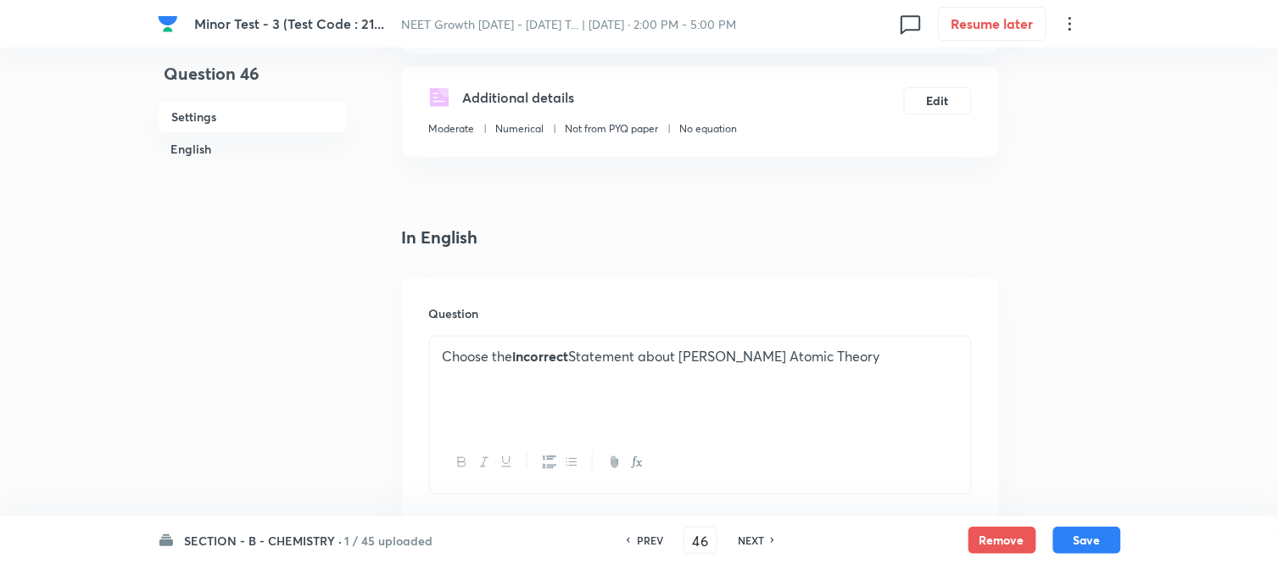
scroll to position [282, 0]
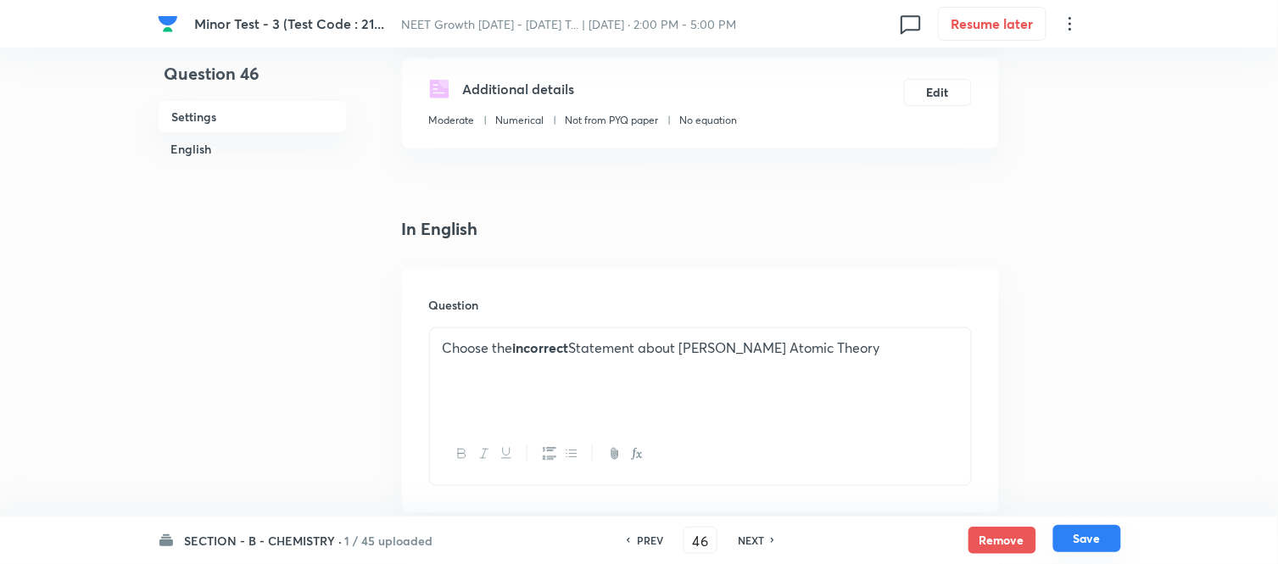
click at [1089, 545] on button "Save" at bounding box center [1087, 538] width 68 height 27
type input "47"
